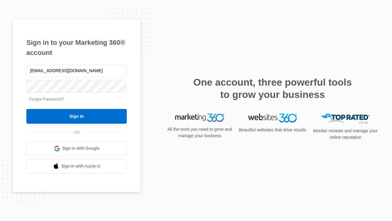
type input "[EMAIL_ADDRESS][DOMAIN_NAME]"
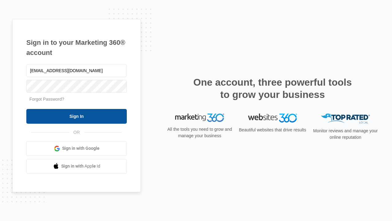
click at [77, 116] on input "Sign In" at bounding box center [76, 116] width 100 height 15
